Goal: Task Accomplishment & Management: Manage account settings

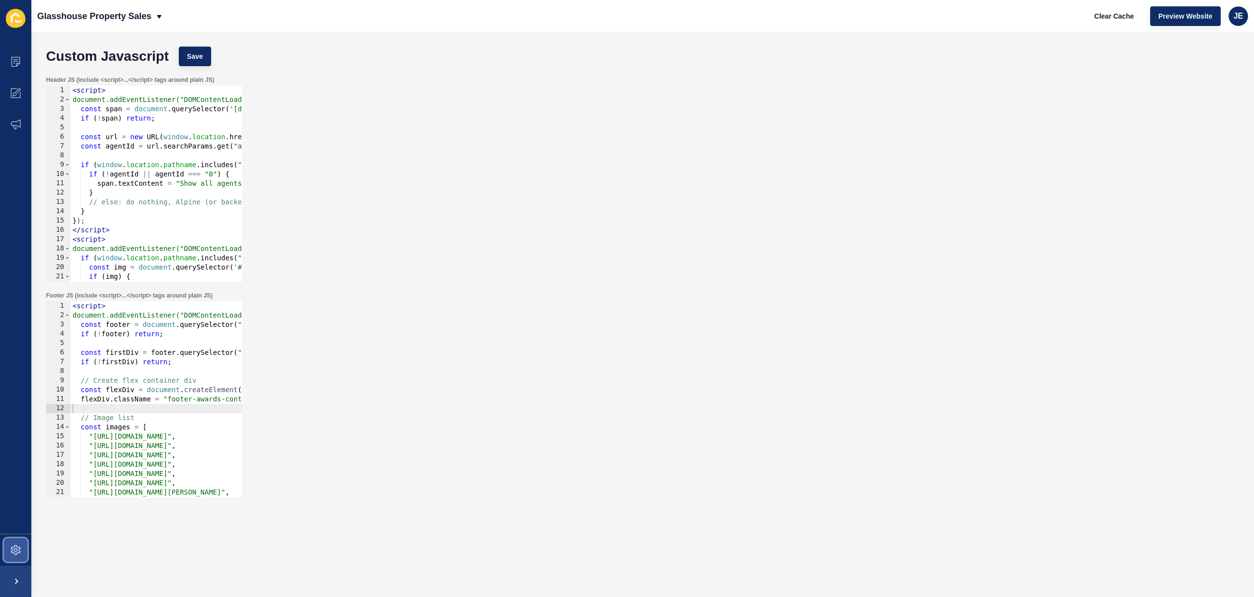
click at [23, 550] on span at bounding box center [15, 549] width 31 height 31
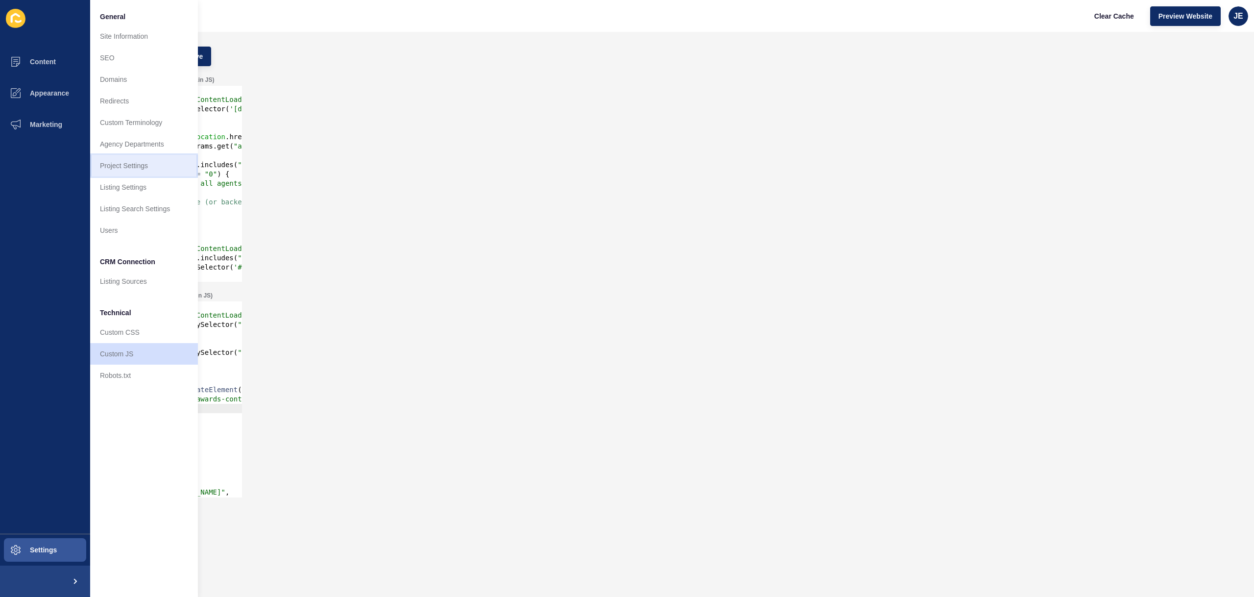
click at [136, 164] on link "Project Settings" at bounding box center [144, 166] width 108 height 22
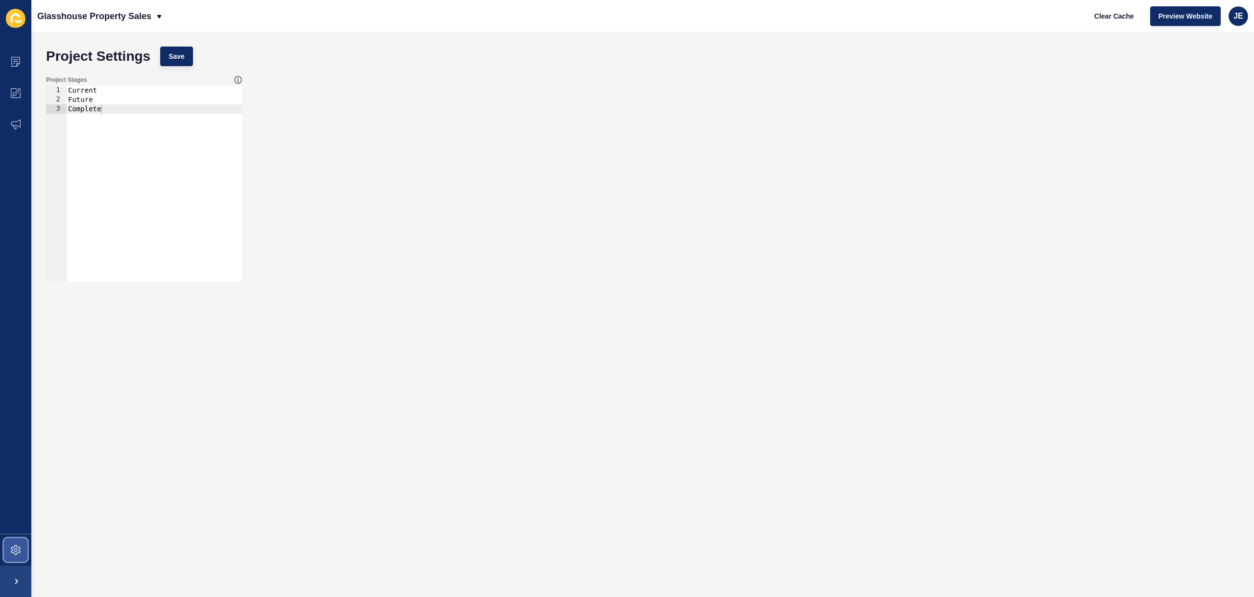
click at [22, 542] on span at bounding box center [15, 549] width 31 height 31
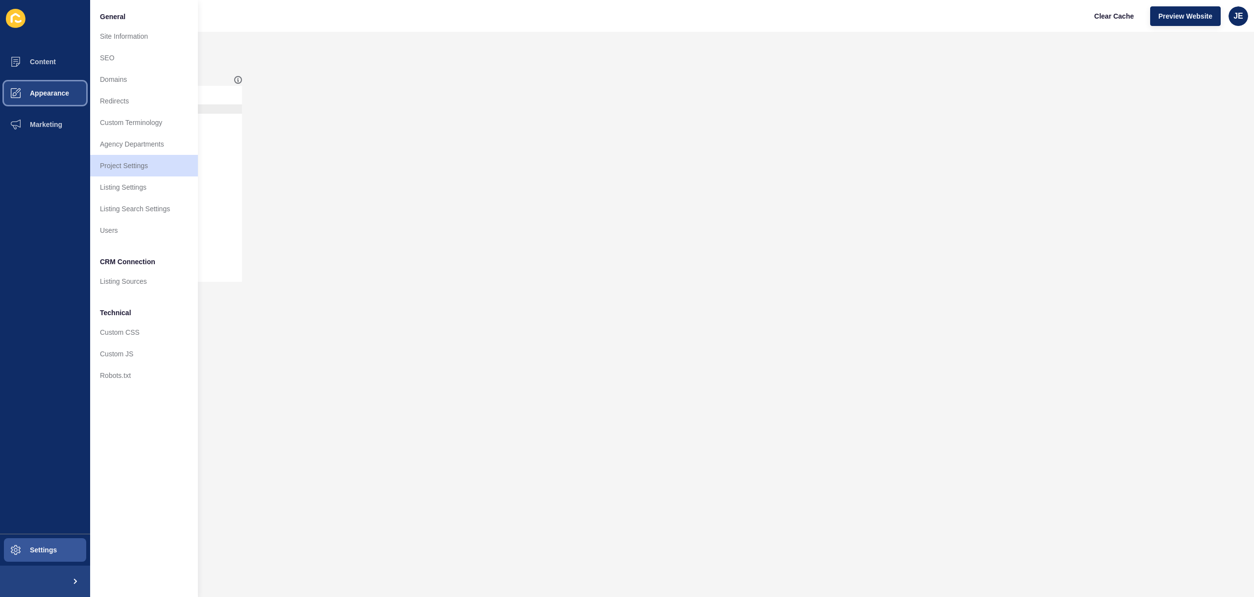
click at [41, 98] on button "Appearance" at bounding box center [45, 92] width 90 height 31
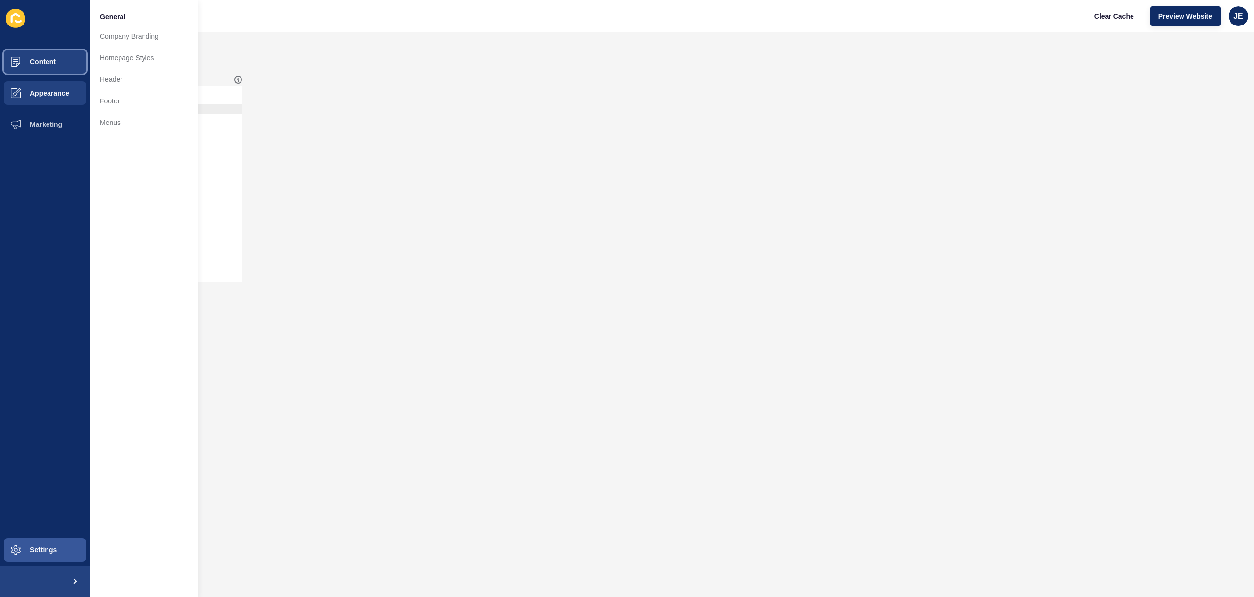
click at [52, 66] on button "Content" at bounding box center [45, 61] width 90 height 31
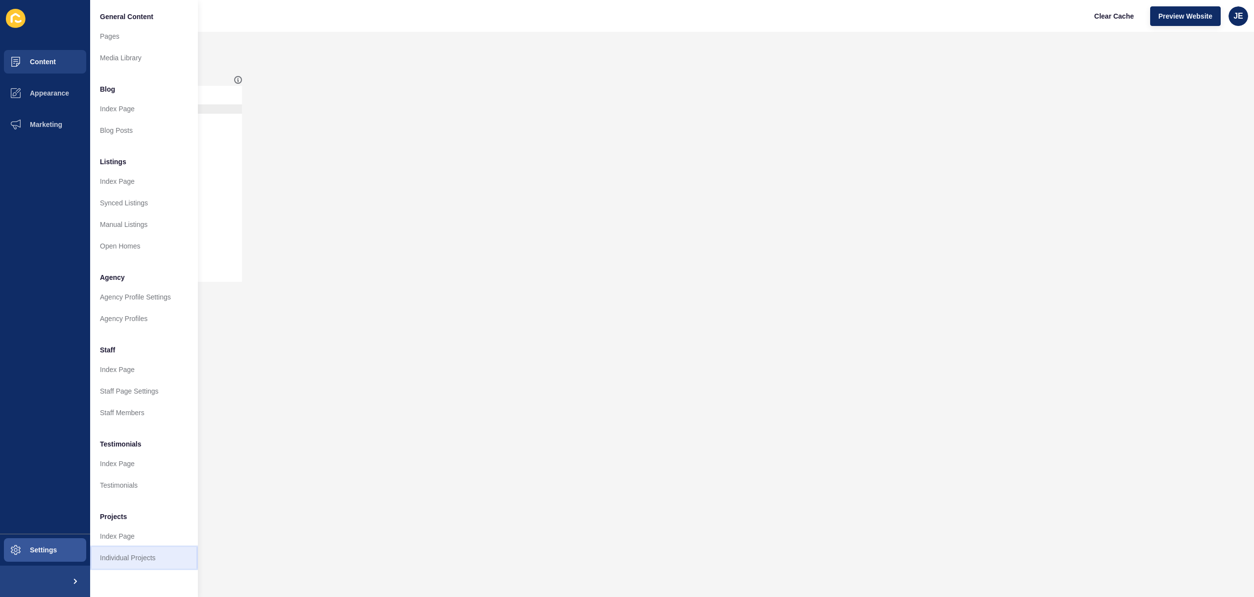
click at [133, 557] on link "Individual Projects" at bounding box center [144, 558] width 108 height 22
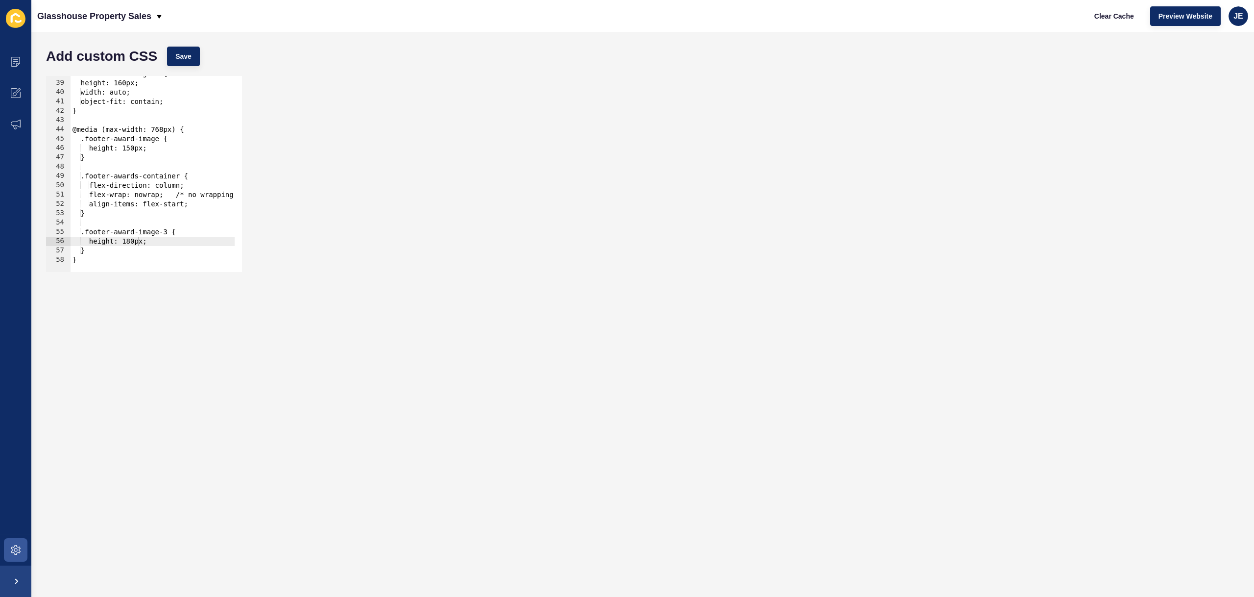
scroll to position [204, 0]
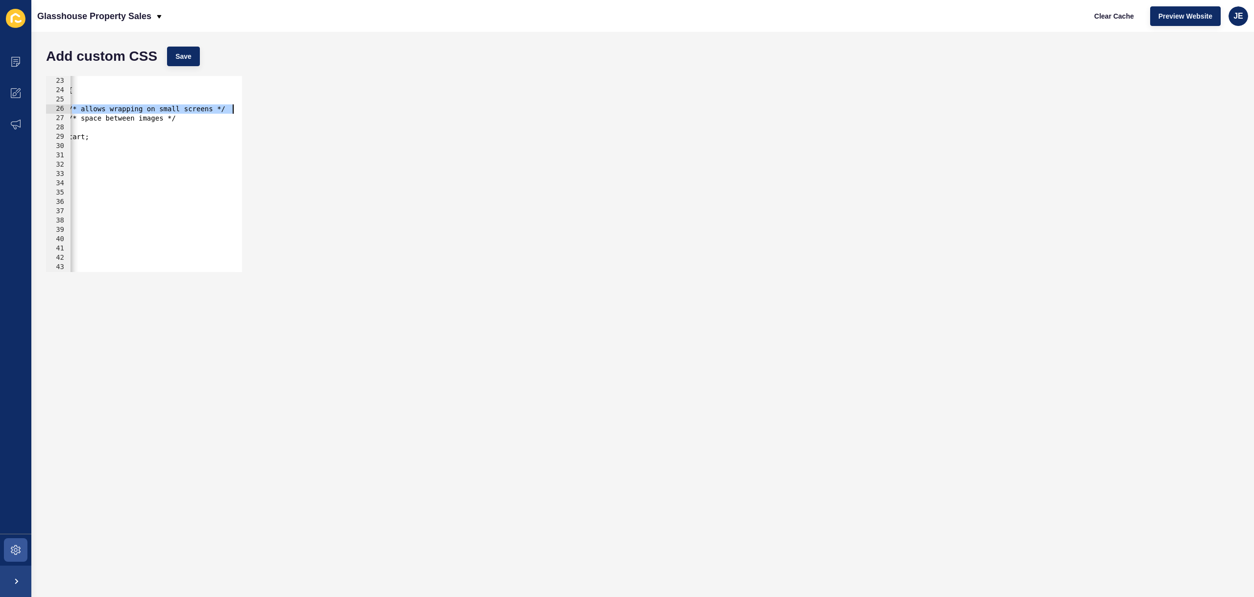
drag, startPoint x: 179, startPoint y: 110, endPoint x: 276, endPoint y: 112, distance: 96.5
click at [276, 112] on div "flex-wrap: wrap; /* allows wrapping on small screens */ 22 23 24 25 26 27 28 29…" at bounding box center [642, 174] width 1203 height 206
drag, startPoint x: 183, startPoint y: 119, endPoint x: 95, endPoint y: 118, distance: 88.2
click at [95, 118] on div "object-position: center top !important; } .footer-awards-container { display: f…" at bounding box center [111, 170] width 247 height 207
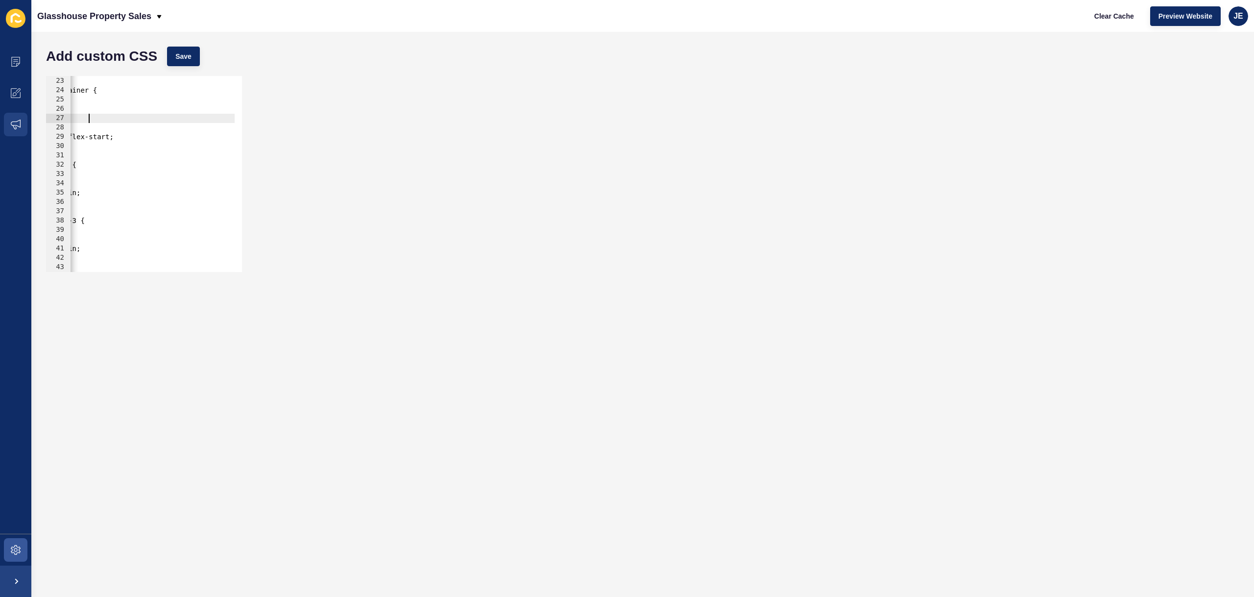
scroll to position [0, 0]
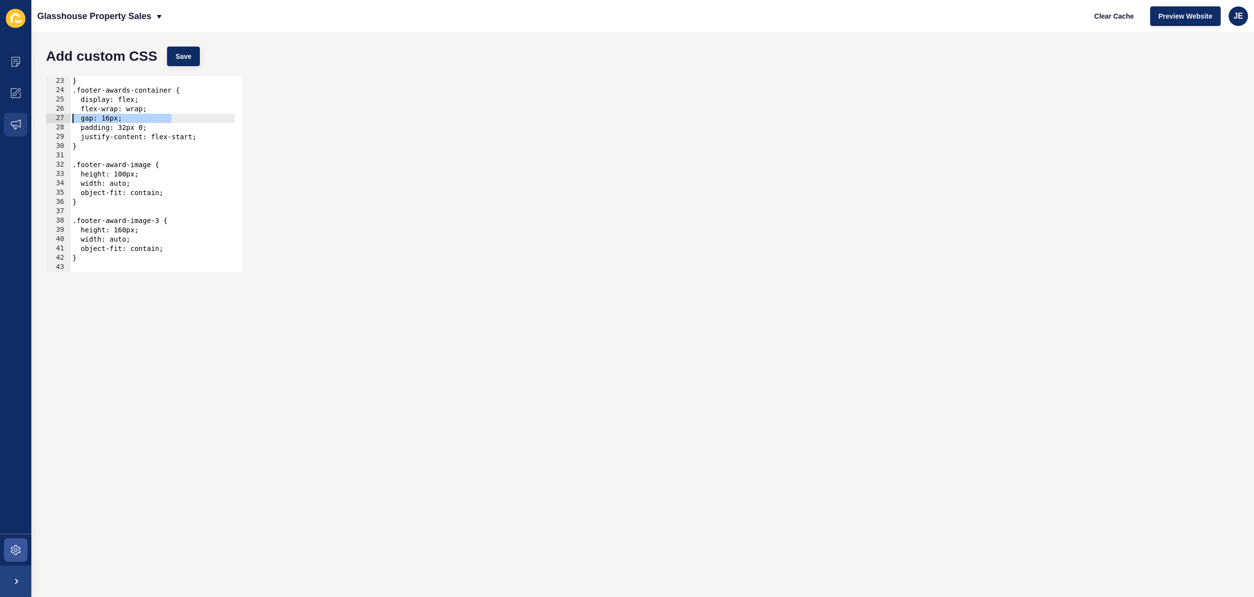
drag, startPoint x: 88, startPoint y: 121, endPoint x: 5, endPoint y: 118, distance: 82.9
click at [5, 118] on div "Content Appearance Marketing Settings Glasshouse Property Sales Clear Cache Pre…" at bounding box center [627, 298] width 1254 height 597
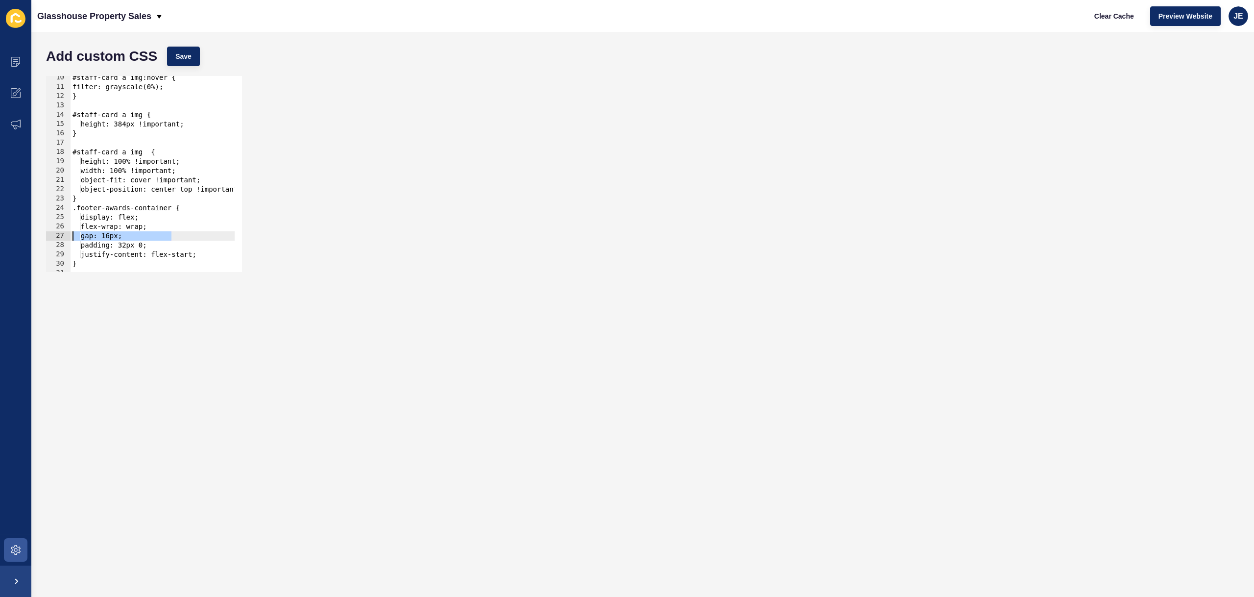
scroll to position [87, 0]
click at [79, 207] on div "#staff-card a img:hover { filter: grayscale(0%); } #staff-card a img { height: …" at bounding box center [194, 176] width 247 height 207
click at [88, 200] on div "#staff-card a img:hover { filter: grayscale(0%); } #staff-card a img { height: …" at bounding box center [194, 176] width 247 height 207
type textarea "}"
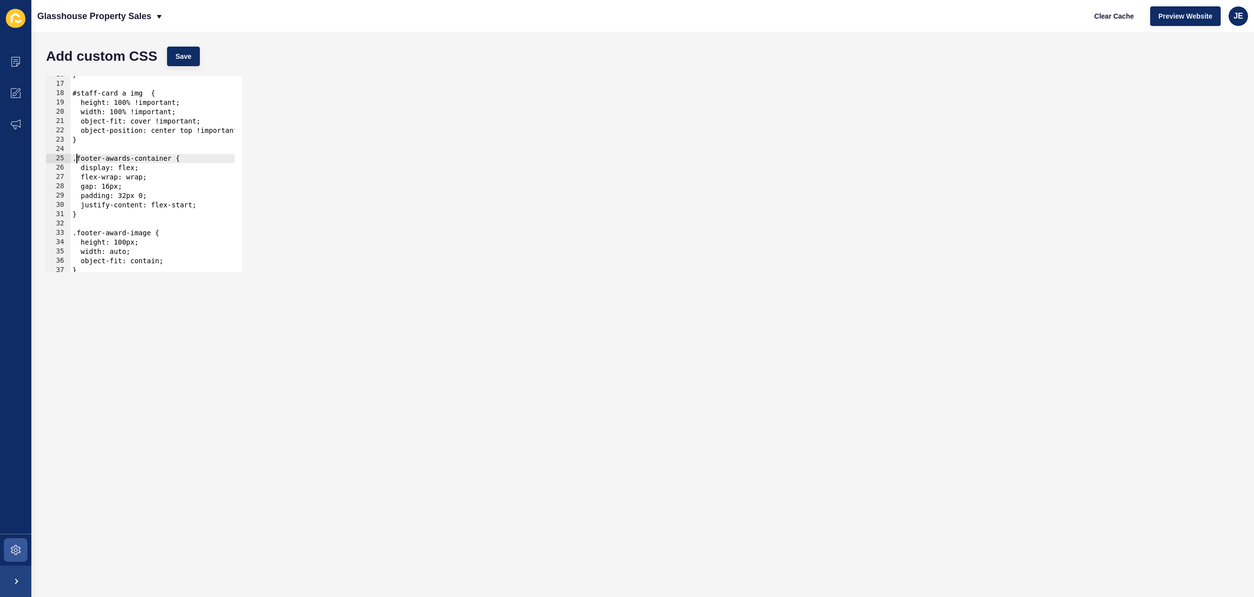
click at [78, 163] on div "} #staff-card a img { height: 100% !important; width: 100% !important; object-f…" at bounding box center [194, 173] width 247 height 207
click at [89, 169] on div "} #staff-card a img { height: 100% !important; width: 100% !important; object-f…" at bounding box center [194, 173] width 247 height 207
click at [89, 179] on div "} #staff-card a img { height: 100% !important; width: 100% !important; object-f…" at bounding box center [194, 173] width 247 height 207
click at [89, 186] on div "} #staff-card a img { height: 100% !important; width: 100% !important; object-f…" at bounding box center [194, 173] width 247 height 207
click at [89, 194] on div "} #staff-card a img { height: 100% !important; width: 100% !important; object-f…" at bounding box center [194, 173] width 247 height 207
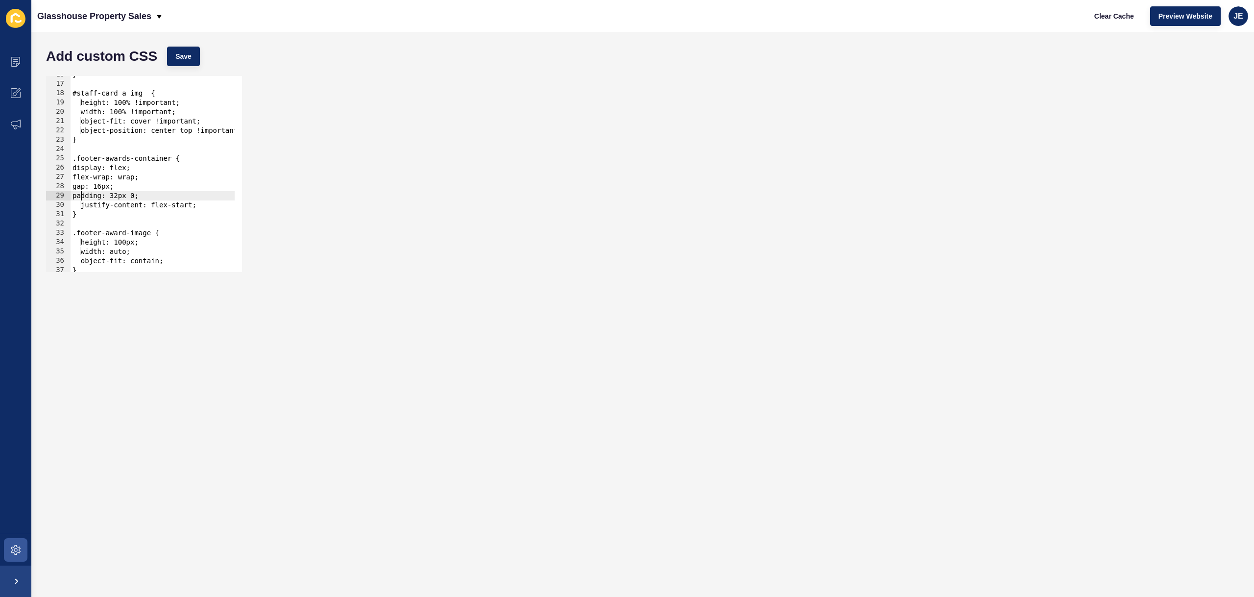
click at [89, 203] on div "} #staff-card a img { height: 100% !important; width: 100% !important; object-f…" at bounding box center [194, 173] width 247 height 207
click at [80, 214] on div "} #staff-card a img { height: 100% !important; width: 100% !important; object-f…" at bounding box center [194, 173] width 247 height 207
click at [78, 178] on div "object-position: center top !important; } .footer-awards-container { display: f…" at bounding box center [194, 170] width 247 height 207
click at [89, 185] on div "object-position: center top !important; } .footer-awards-container { display: f…" at bounding box center [194, 170] width 247 height 207
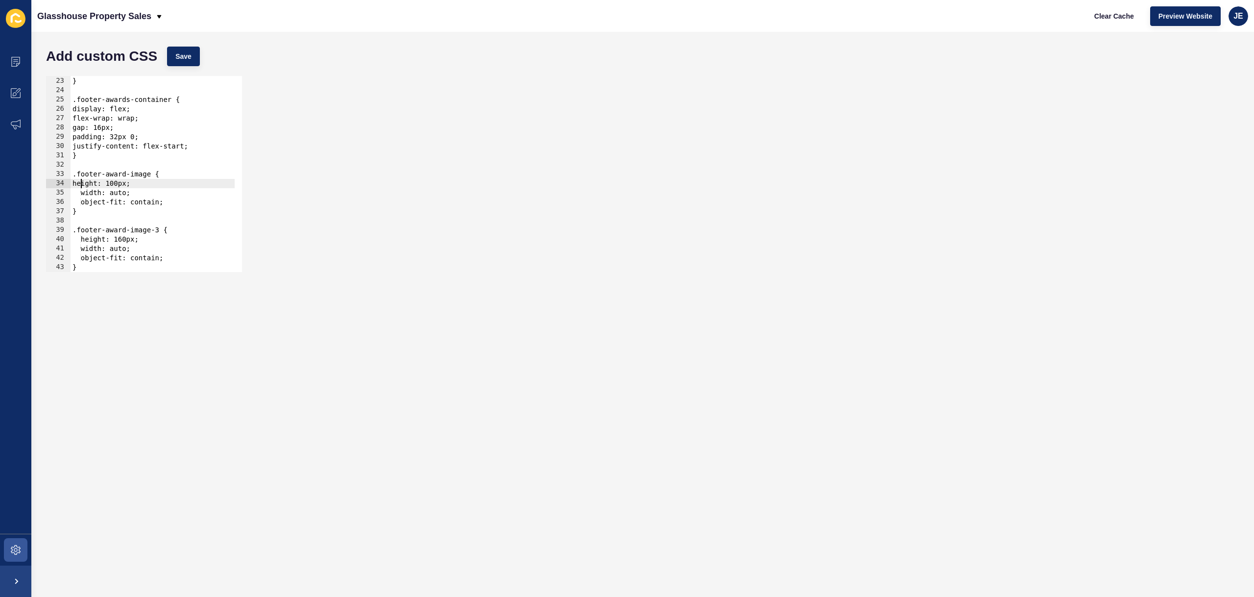
click at [89, 196] on div "object-position: center top !important; } .footer-awards-container { display: f…" at bounding box center [194, 170] width 247 height 207
click at [90, 204] on div "object-position: center top !important; } .footer-awards-container { display: f…" at bounding box center [194, 170] width 247 height 207
click at [81, 212] on div "object-position: center top !important; } .footer-awards-container { display: f…" at bounding box center [194, 170] width 247 height 207
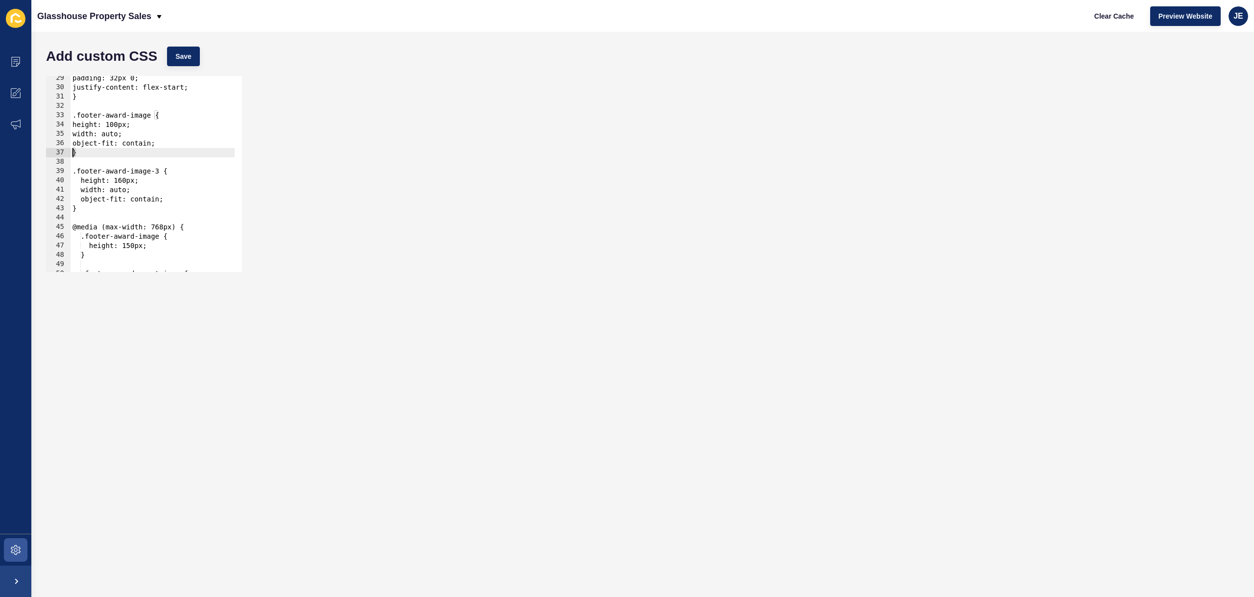
click at [82, 175] on div "padding: 32px 0; justify-content: flex-start; } .footer-award-image { height: 1…" at bounding box center [194, 176] width 247 height 207
click at [90, 180] on div "padding: 32px 0; justify-content: flex-start; } .footer-award-image { height: 1…" at bounding box center [194, 176] width 247 height 207
click at [90, 191] on div "padding: 32px 0; justify-content: flex-start; } .footer-award-image { height: 1…" at bounding box center [194, 176] width 247 height 207
click at [89, 201] on div "padding: 32px 0; justify-content: flex-start; } .footer-award-image { height: 1…" at bounding box center [194, 176] width 247 height 207
click at [80, 211] on div "padding: 32px 0; justify-content: flex-start; } .footer-award-image { height: 1…" at bounding box center [194, 176] width 247 height 207
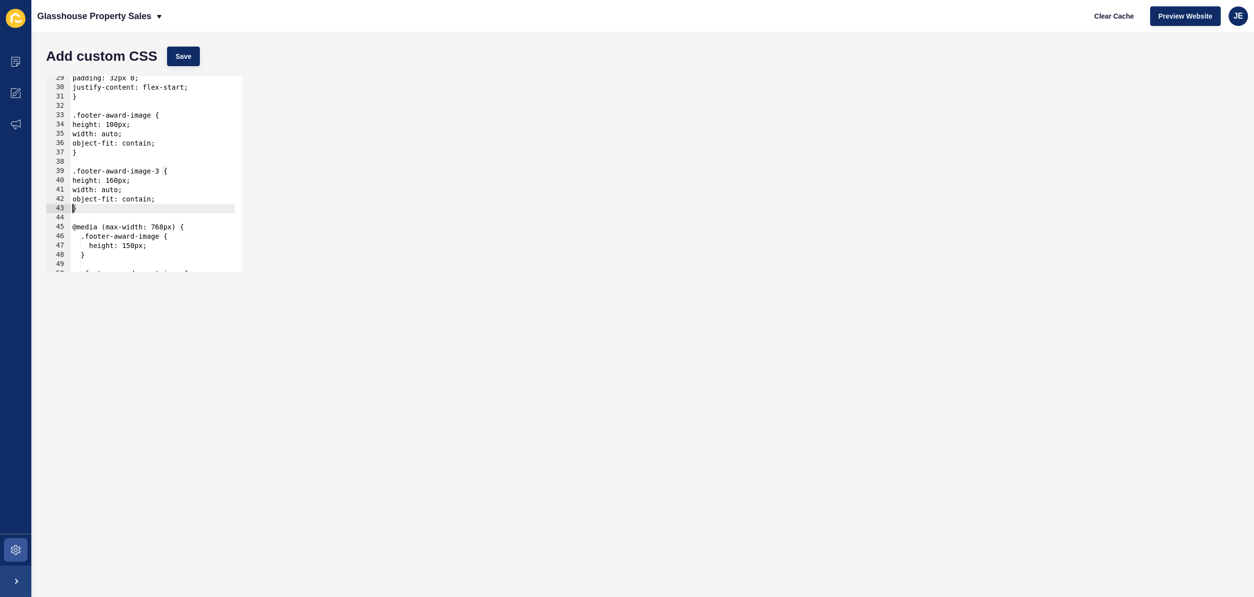
scroll to position [322, 0]
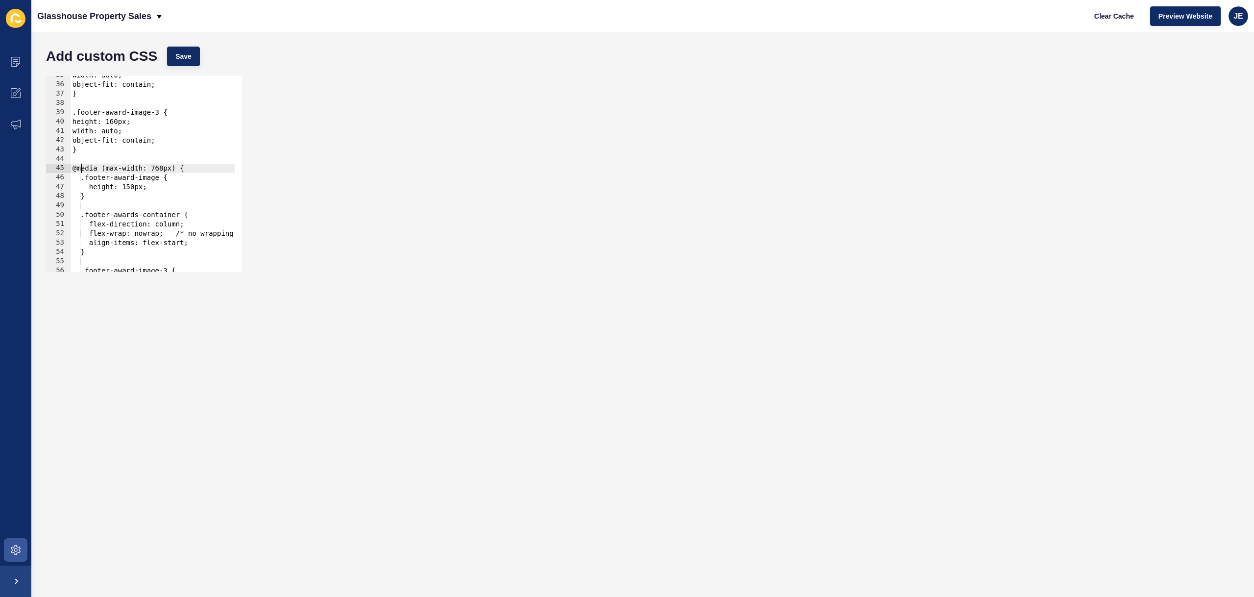
click at [82, 170] on div "width: auto; object-fit: contain; } .footer-award-image-3 { height: 160px; widt…" at bounding box center [194, 174] width 247 height 207
click at [90, 180] on div "width: auto; object-fit: contain; } .footer-award-image-3 { height: 160px; widt…" at bounding box center [194, 174] width 247 height 207
click at [97, 189] on div "width: auto; object-fit: contain; } .footer-award-image-3 { height: 160px; widt…" at bounding box center [194, 174] width 247 height 207
click at [88, 197] on div "width: auto; object-fit: contain; } .footer-award-image-3 { height: 160px; widt…" at bounding box center [194, 174] width 247 height 207
click at [88, 216] on div "width: auto; object-fit: contain; } .footer-award-image-3 { height: 160px; widt…" at bounding box center [194, 174] width 247 height 207
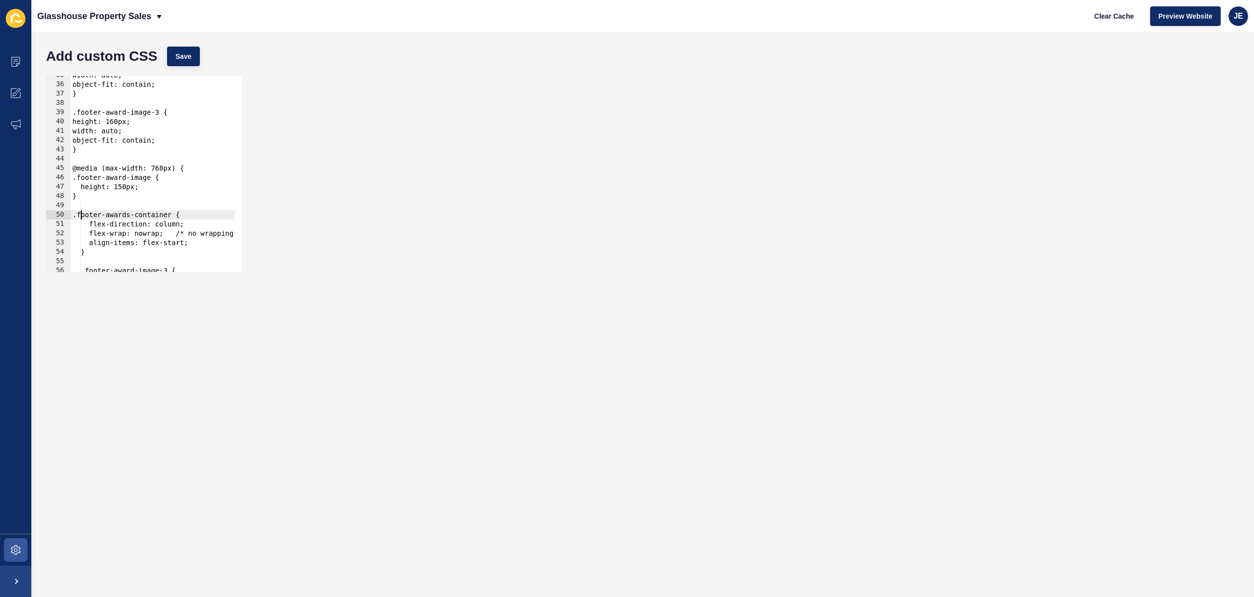
click at [96, 224] on div "width: auto; object-fit: contain; } .footer-award-image-3 { height: 160px; widt…" at bounding box center [194, 174] width 247 height 207
click at [93, 226] on div "width: auto; object-fit: contain; } .footer-award-image-3 { height: 160px; widt…" at bounding box center [194, 174] width 247 height 207
click at [98, 235] on div "width: auto; object-fit: contain; } .footer-award-image-3 { height: 160px; widt…" at bounding box center [194, 174] width 247 height 207
click at [100, 244] on div "width: auto; object-fit: contain; } .footer-award-image-3 { height: 160px; widt…" at bounding box center [190, 174] width 239 height 207
click at [98, 245] on div "width: auto; object-fit: contain; } .footer-award-image-3 { height: 160px; widt…" at bounding box center [190, 174] width 239 height 207
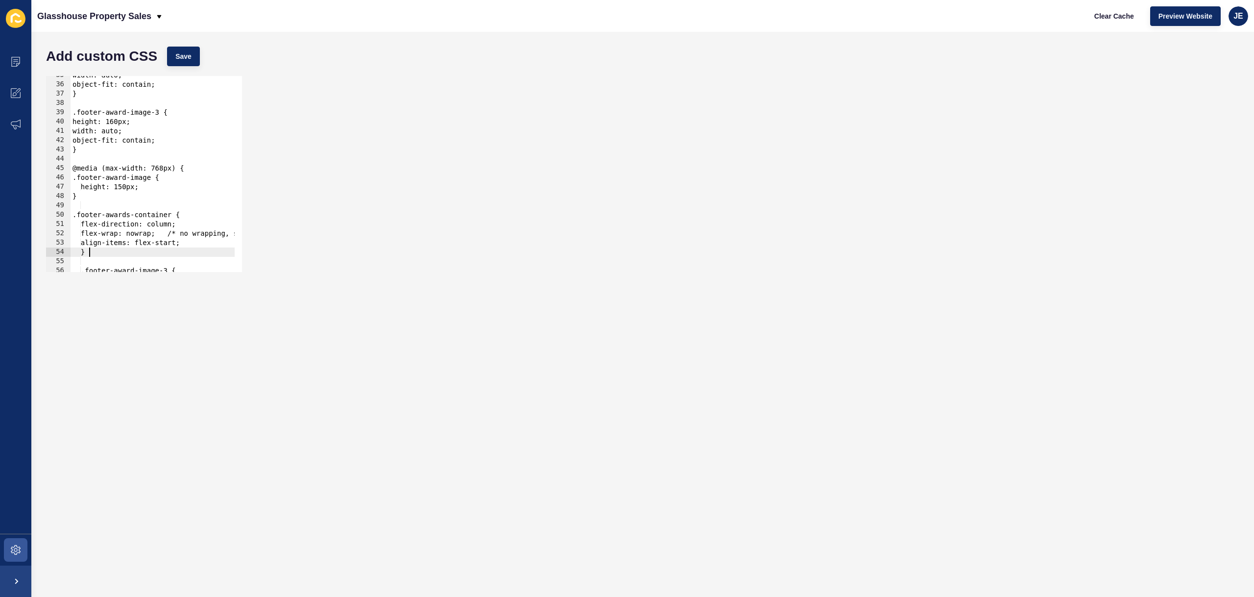
click at [89, 253] on div "width: auto; object-fit: contain; } .footer-award-image-3 { height: 160px; widt…" at bounding box center [190, 174] width 239 height 207
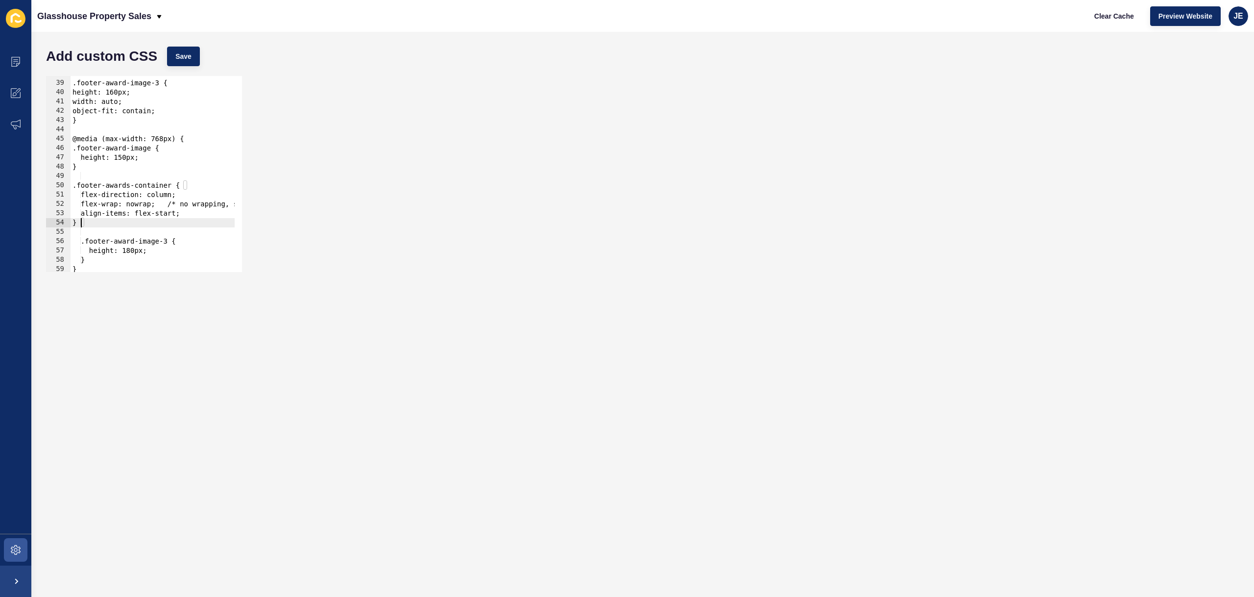
scroll to position [361, 0]
click at [83, 179] on div ".footer-award-image-3 { height: 160px; width: auto; object-fit: contain; } @med…" at bounding box center [190, 172] width 239 height 207
type textarea ".footer-awards-container {"
click at [96, 222] on div ".footer-award-image-3 { height: 160px; width: auto; object-fit: contain; } @med…" at bounding box center [190, 172] width 239 height 207
click at [91, 234] on div ".footer-award-image-3 { height: 160px; width: auto; object-fit: contain; } @med…" at bounding box center [190, 172] width 239 height 207
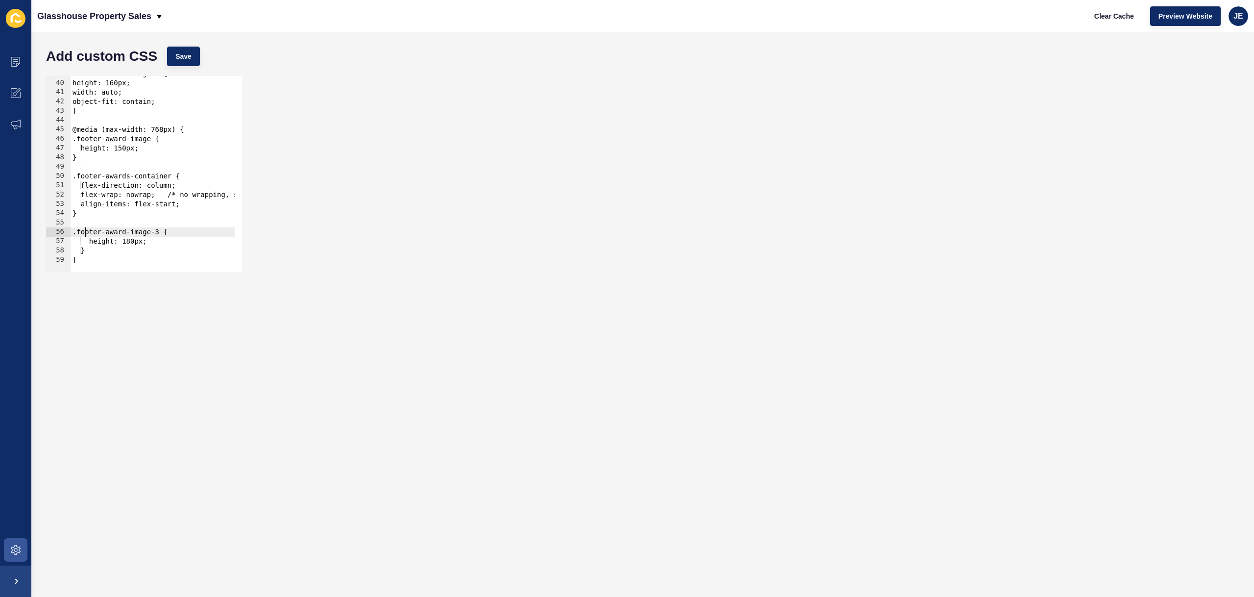
scroll to position [0, 0]
click at [96, 243] on div ".footer-award-image-3 { height: 160px; width: auto; object-fit: contain; } @med…" at bounding box center [190, 172] width 239 height 207
click at [88, 254] on div ".footer-award-image-3 { height: 160px; width: auto; object-fit: contain; } @med…" at bounding box center [190, 172] width 239 height 207
click at [81, 262] on div at bounding box center [190, 267] width 239 height 10
type textarea "}"
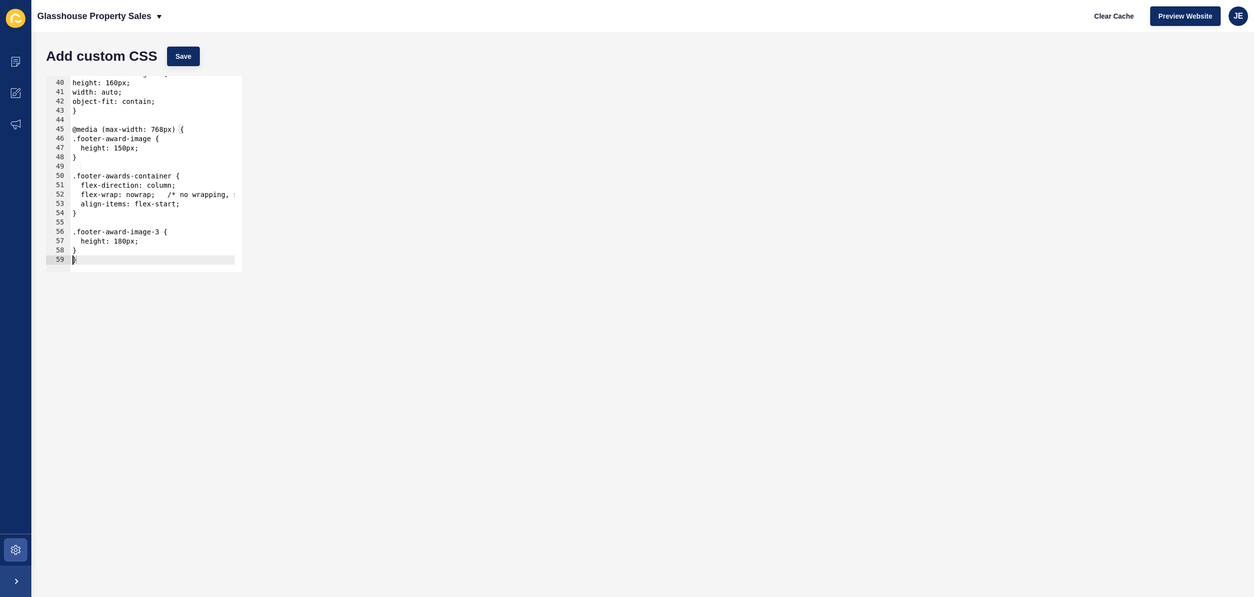
scroll to position [0, 0]
click at [186, 51] on span "Save" at bounding box center [183, 56] width 16 height 10
click at [1230, 15] on div "JE" at bounding box center [1239, 16] width 20 height 20
click at [1213, 80] on link "Logout" at bounding box center [1216, 82] width 72 height 22
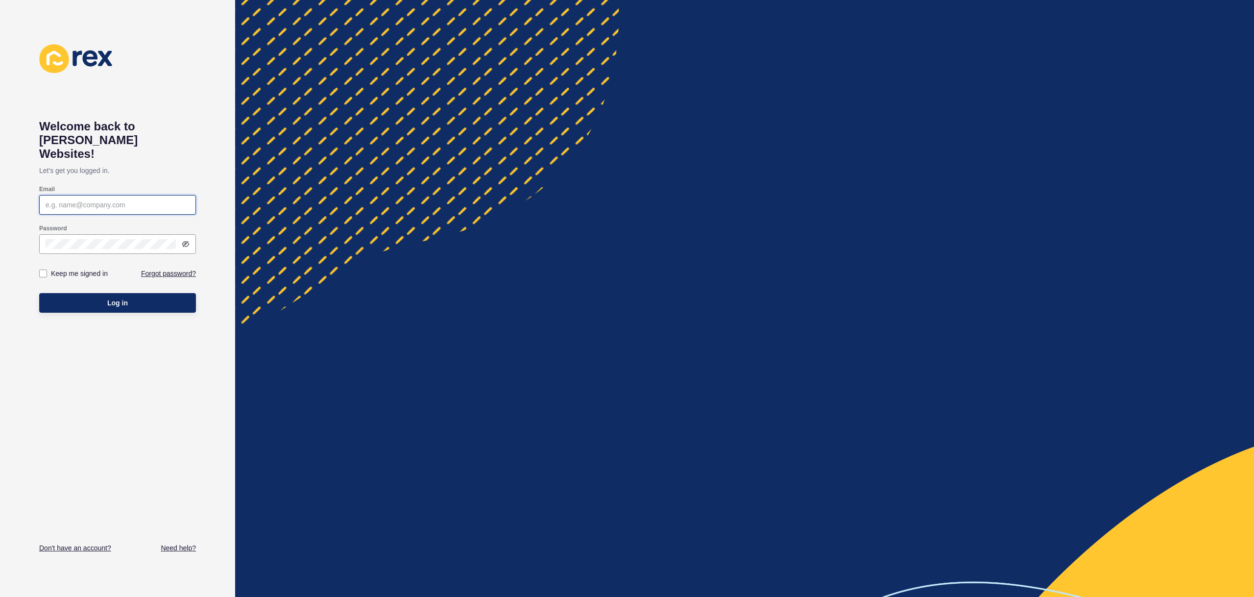
type input "[EMAIL_ADDRESS][PERSON_NAME][DOMAIN_NAME]"
click at [140, 293] on button "Log in" at bounding box center [117, 303] width 157 height 20
